Goal: Task Accomplishment & Management: Use online tool/utility

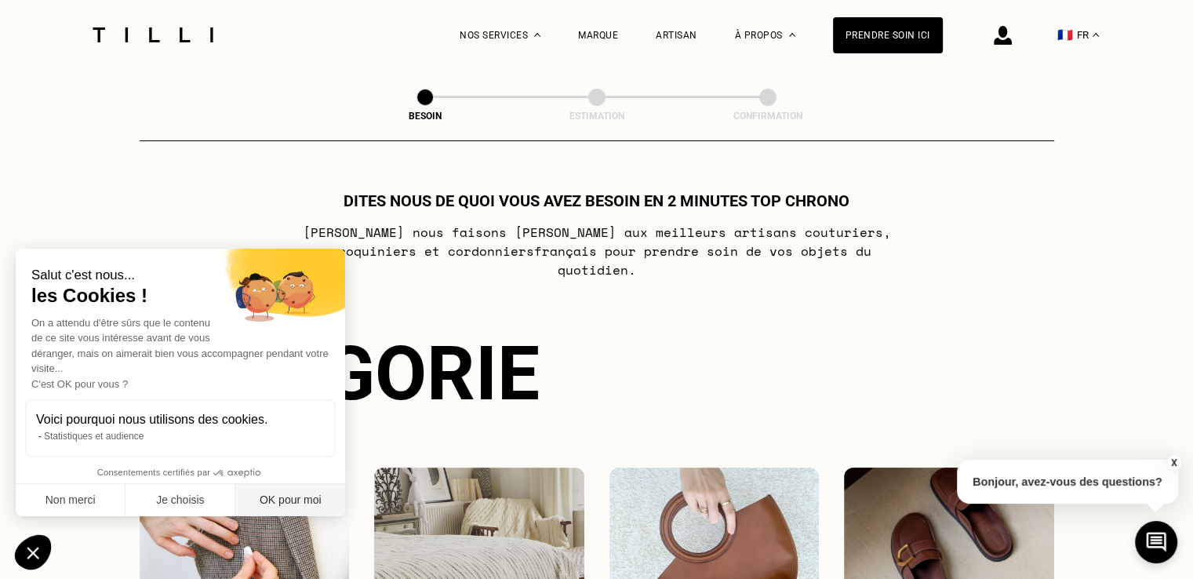
click at [287, 499] on button "OK pour moi" at bounding box center [290, 500] width 110 height 33
checkbox input "true"
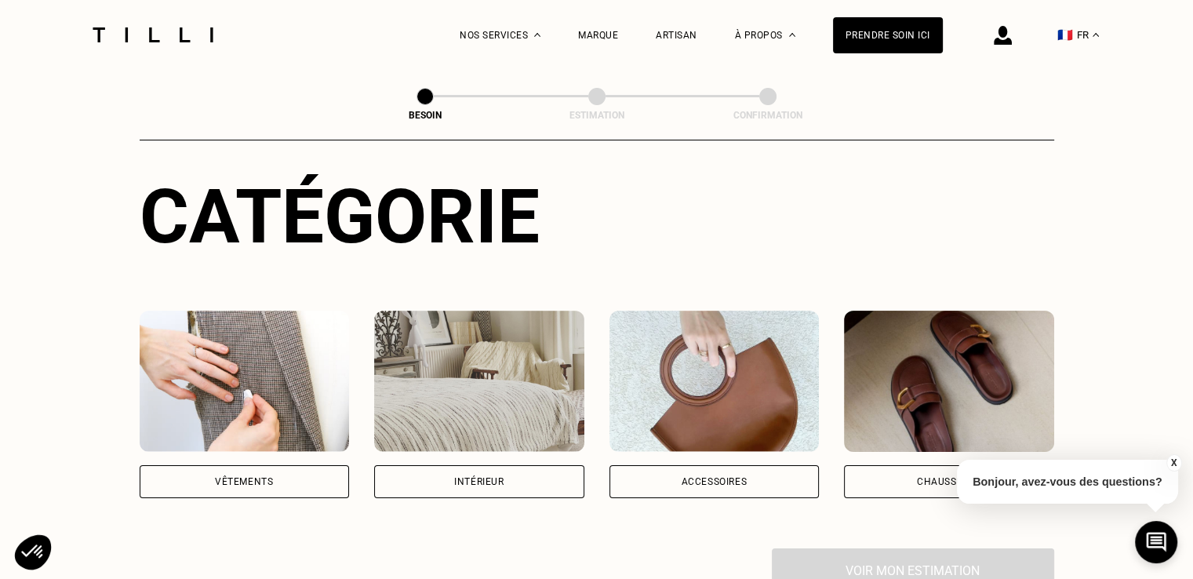
scroll to position [235, 0]
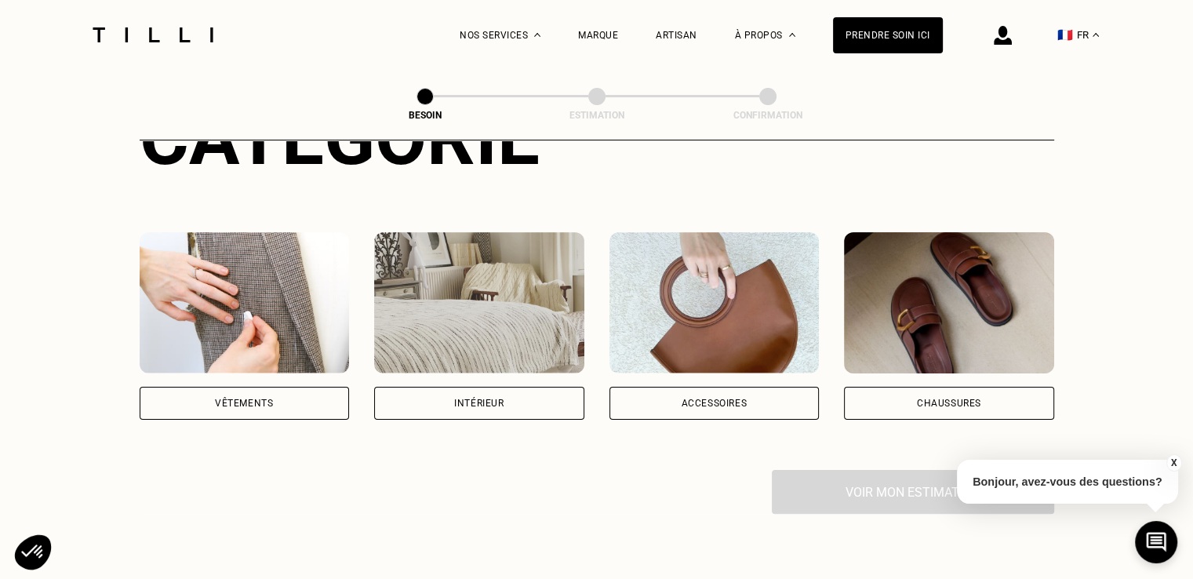
click at [280, 396] on div "Vêtements" at bounding box center [245, 403] width 210 height 33
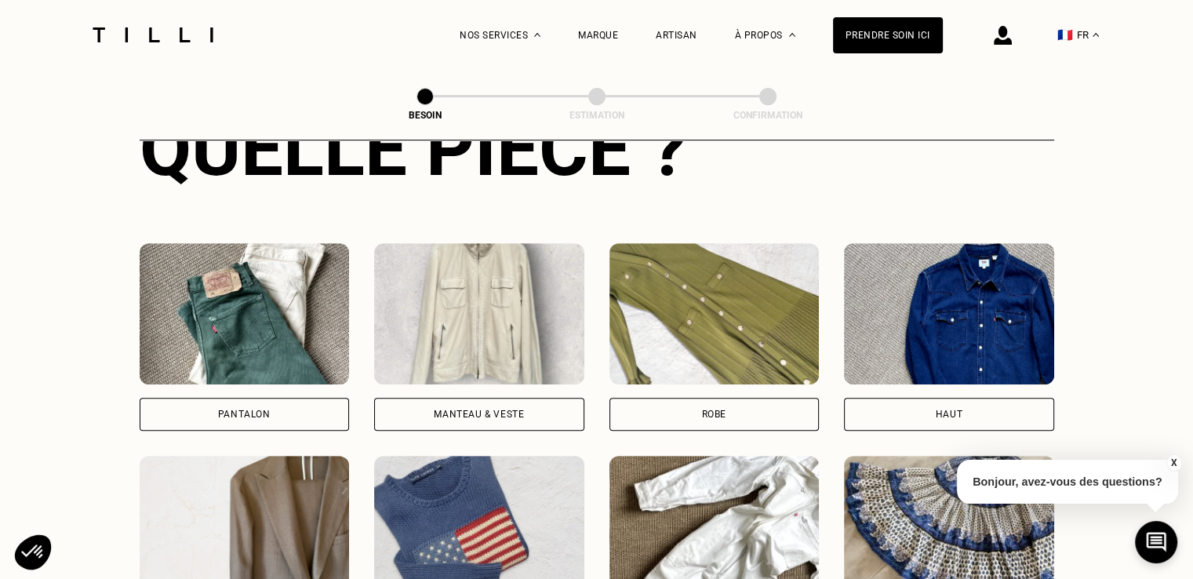
click at [300, 398] on div "Pantalon" at bounding box center [245, 414] width 210 height 33
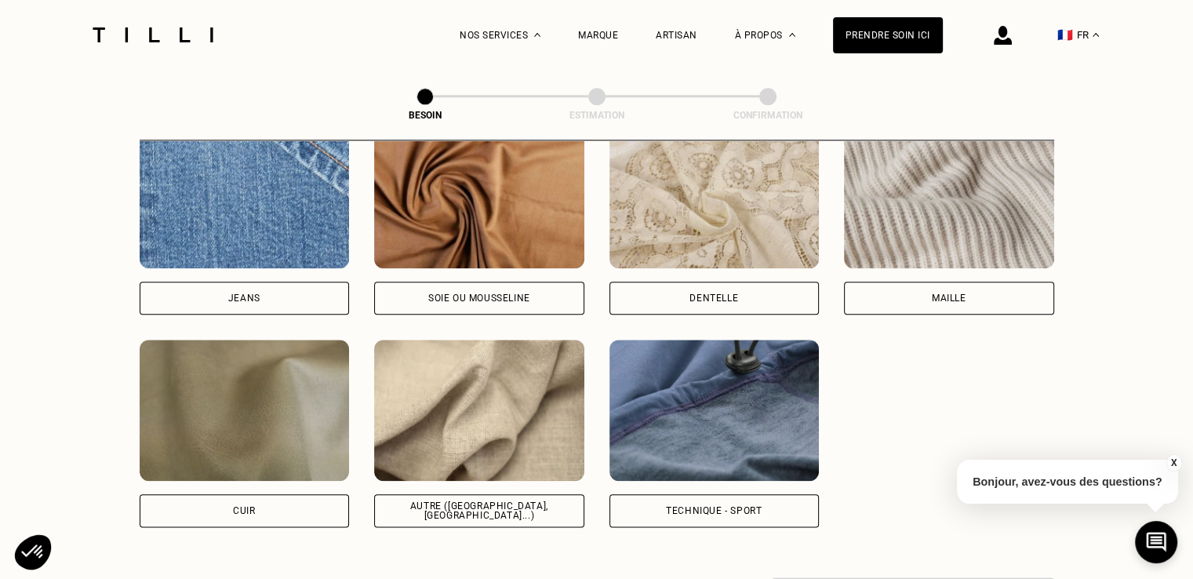
scroll to position [1756, 0]
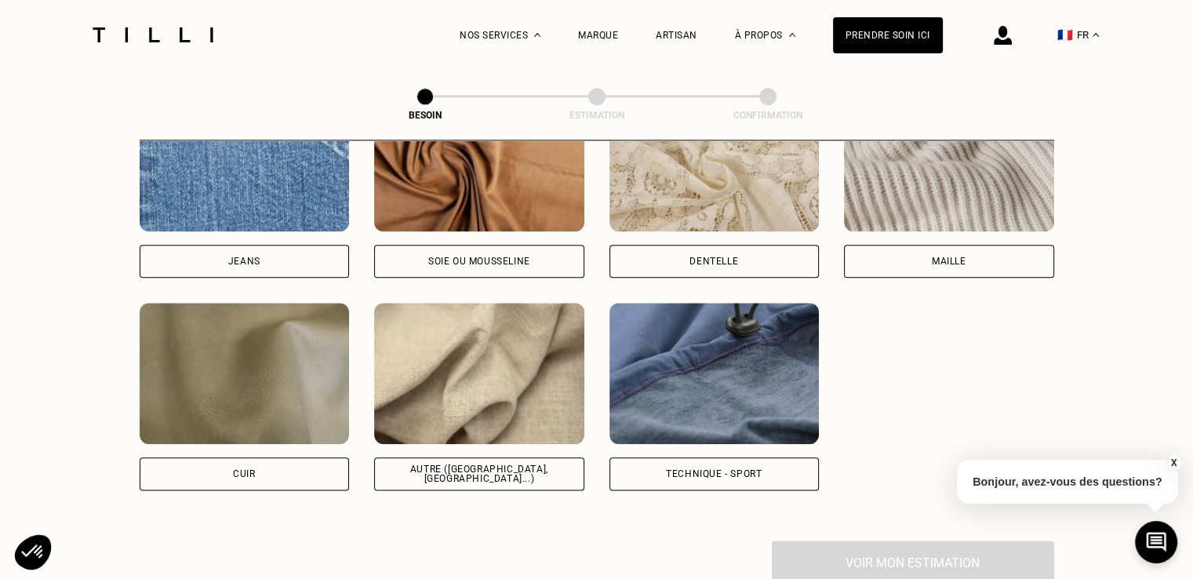
click at [681, 469] on div "Technique - Sport" at bounding box center [714, 473] width 96 height 9
select select "FR"
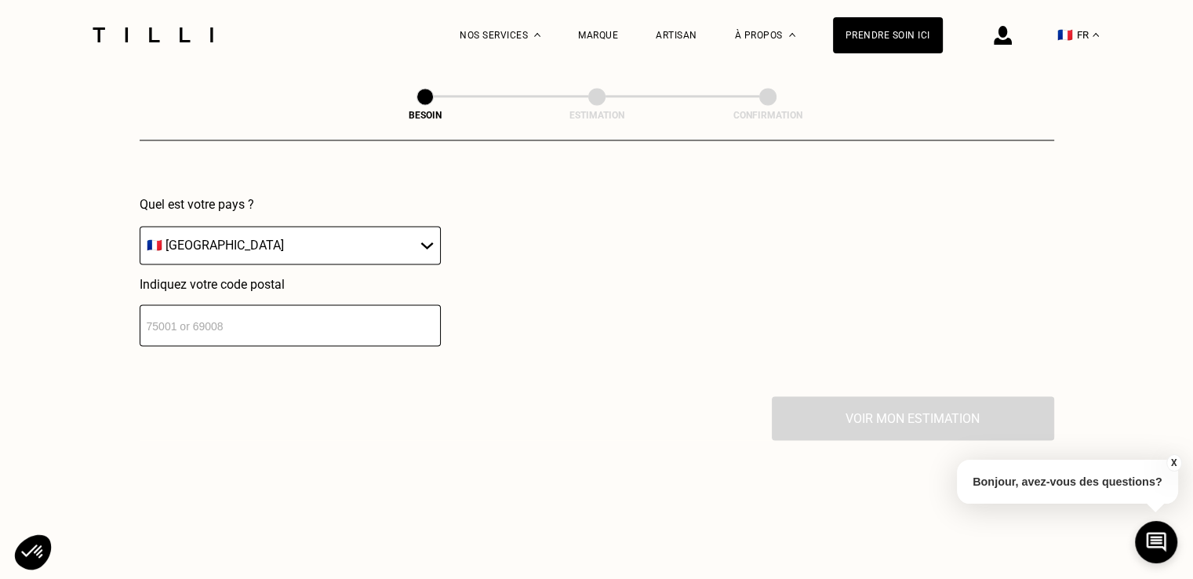
scroll to position [2313, 0]
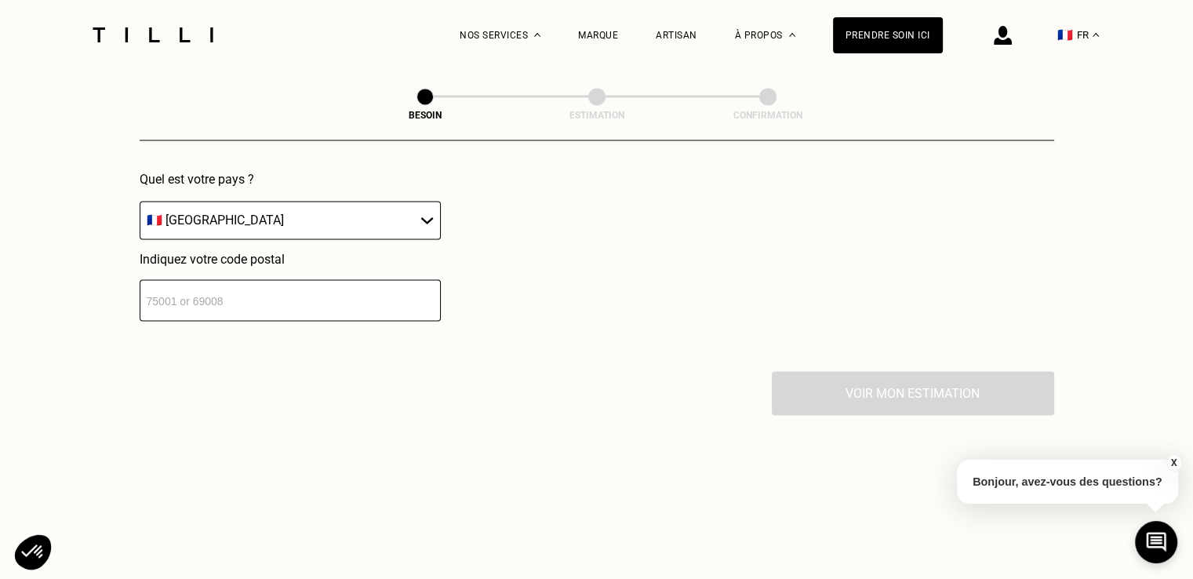
click at [375, 282] on input "number" at bounding box center [290, 300] width 301 height 42
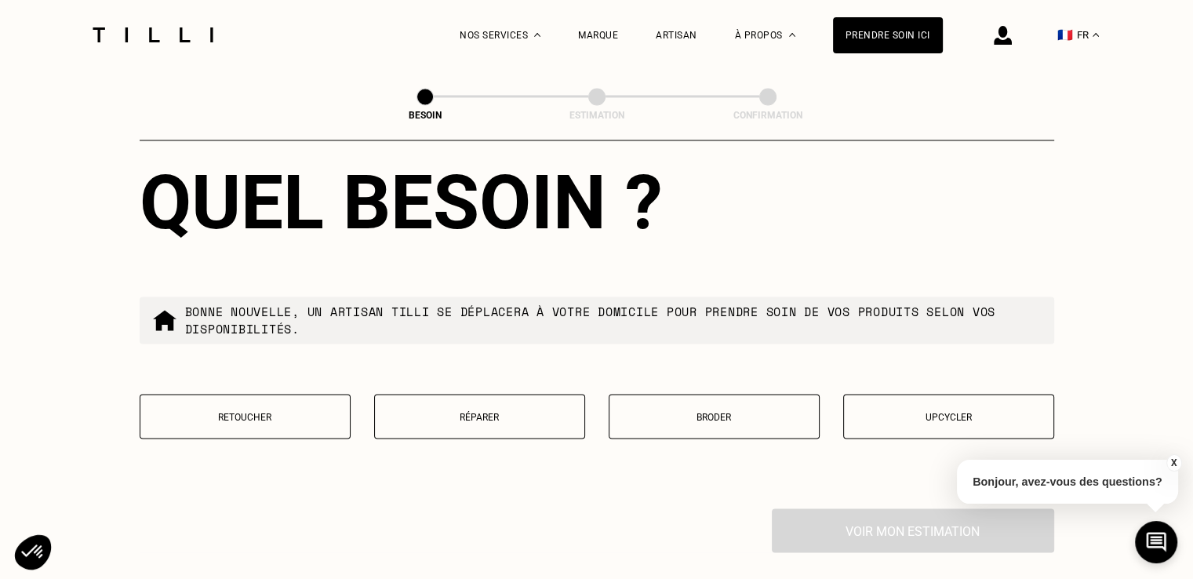
scroll to position [2655, 0]
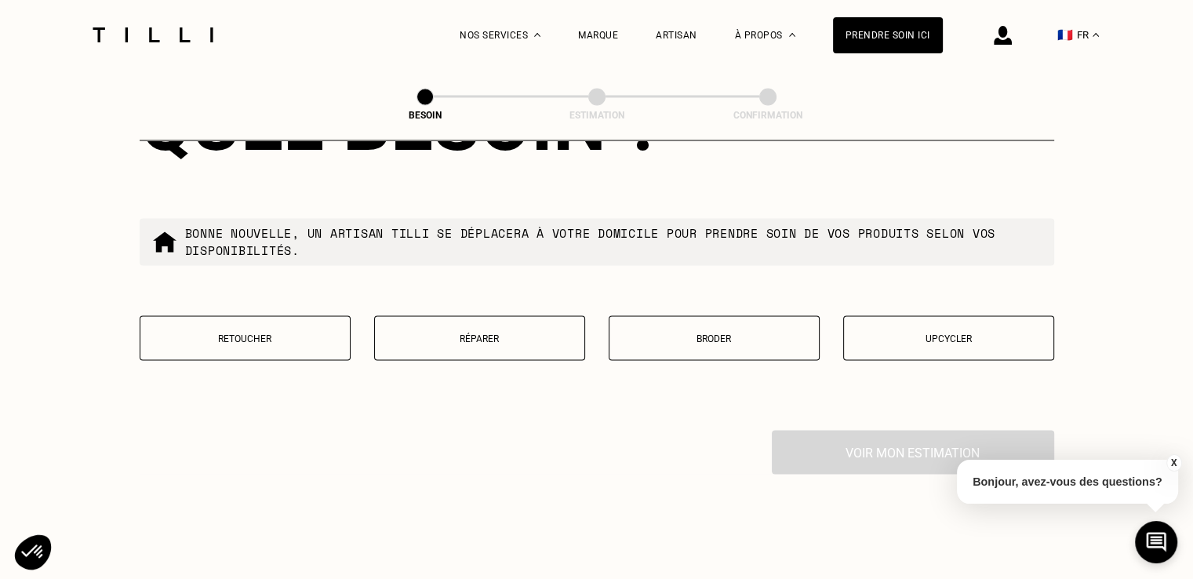
type input "75012"
click at [280, 338] on button "Retoucher" at bounding box center [245, 337] width 211 height 45
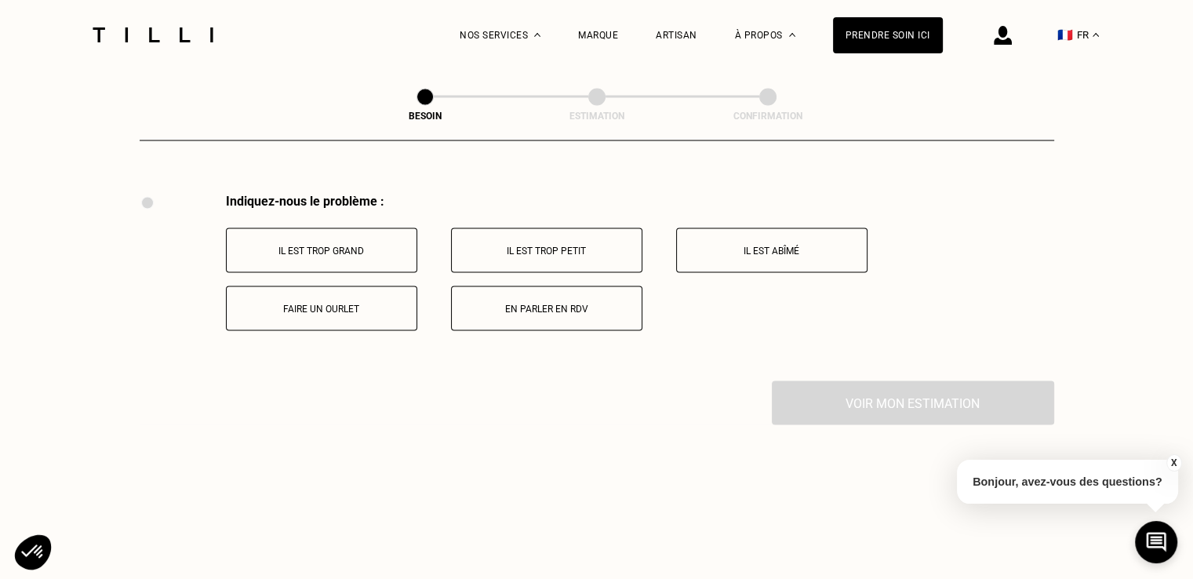
scroll to position [2900, 0]
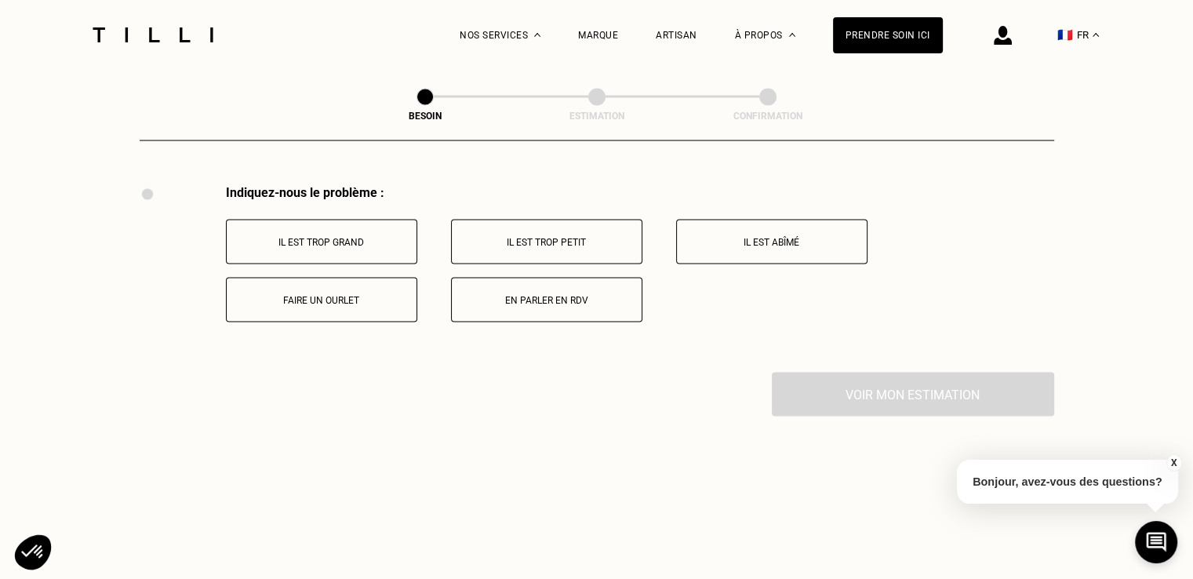
click at [325, 282] on button "Faire un ourlet" at bounding box center [321, 299] width 191 height 45
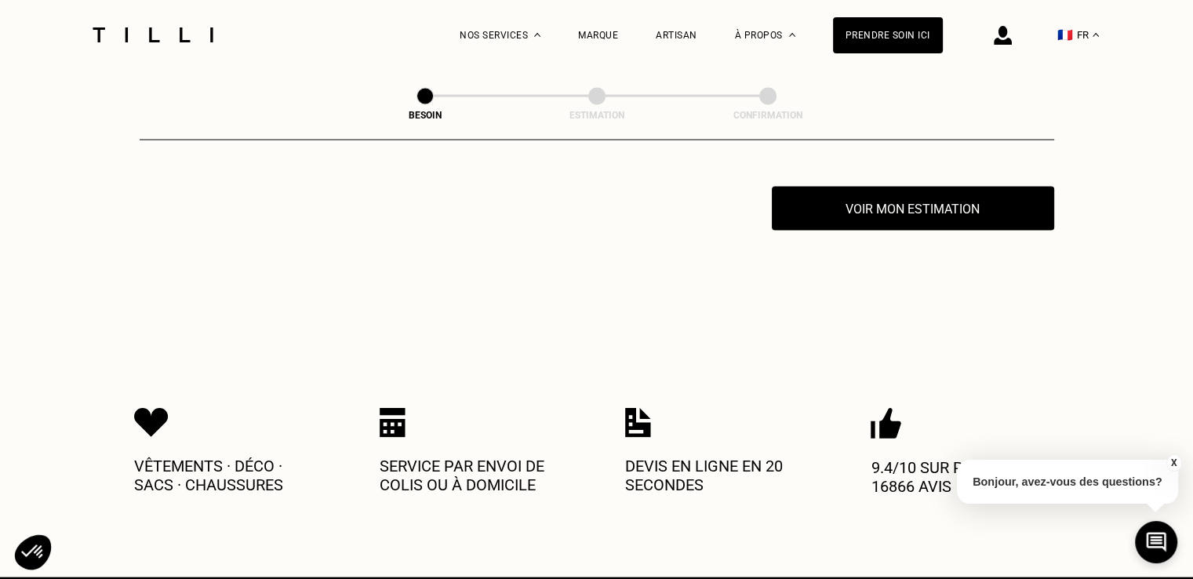
scroll to position [3088, 0]
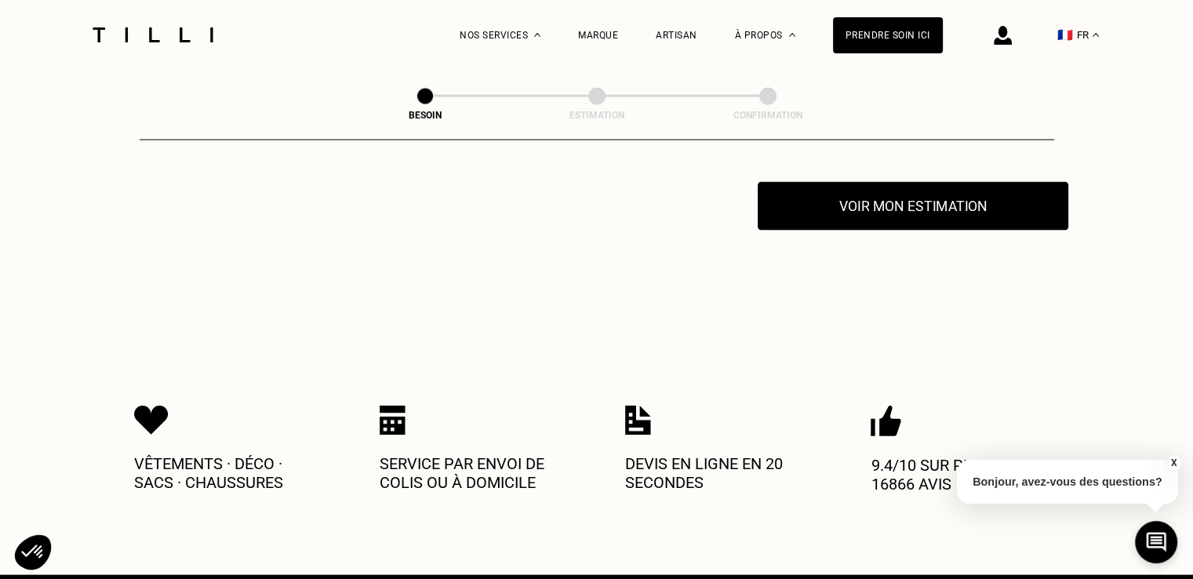
click at [857, 205] on button "Voir mon estimation" at bounding box center [913, 206] width 311 height 49
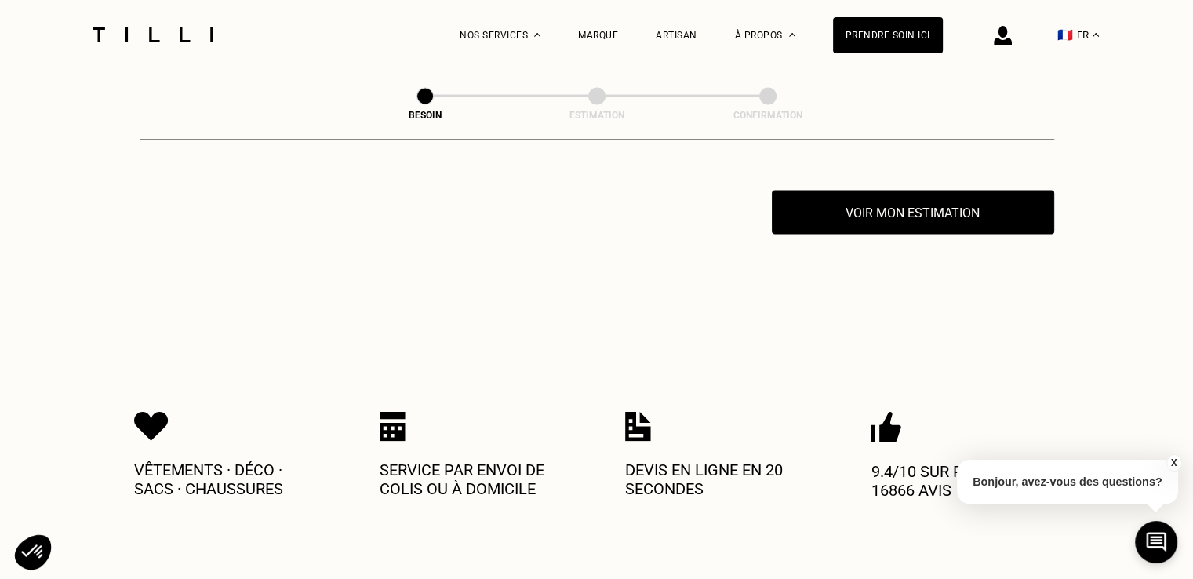
scroll to position [3009, 0]
